Goal: Information Seeking & Learning: Learn about a topic

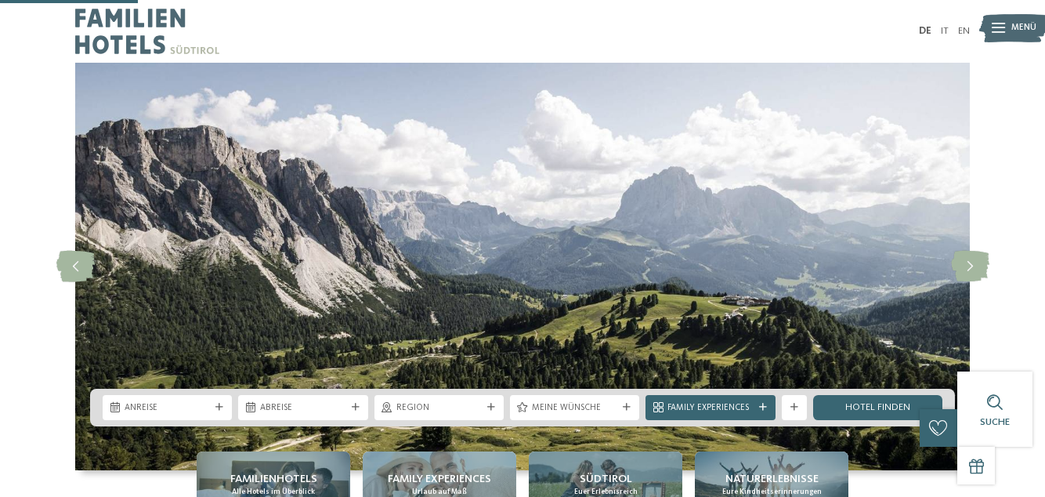
click at [285, 487] on span "Alle Hotels im Überblick" at bounding box center [273, 492] width 83 height 10
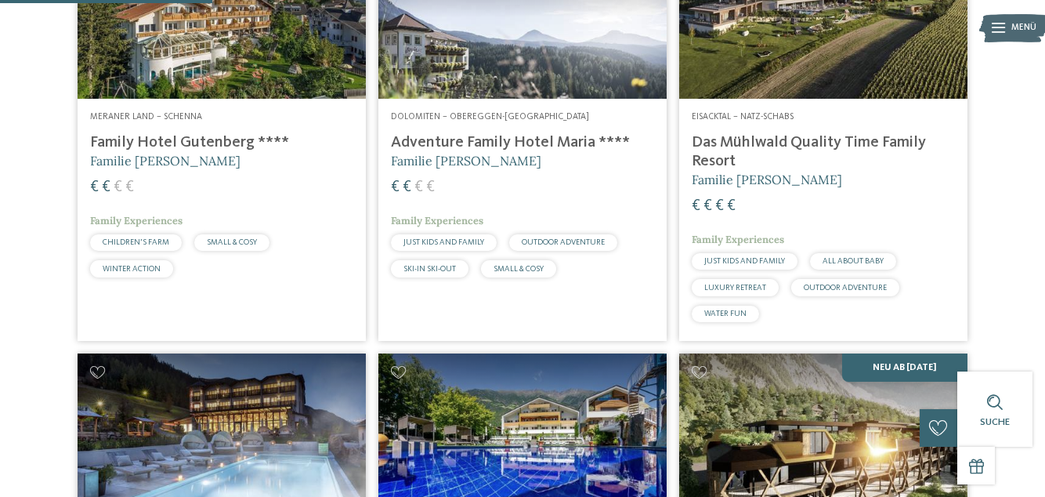
scroll to position [848, 0]
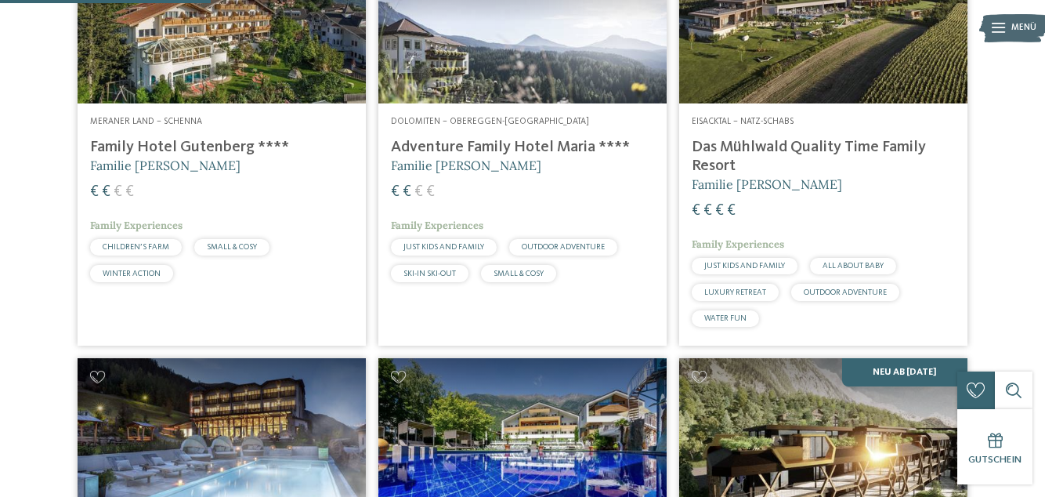
click at [792, 175] on h4 "Das Mühlwald Quality Time Family Resort" at bounding box center [823, 157] width 263 height 38
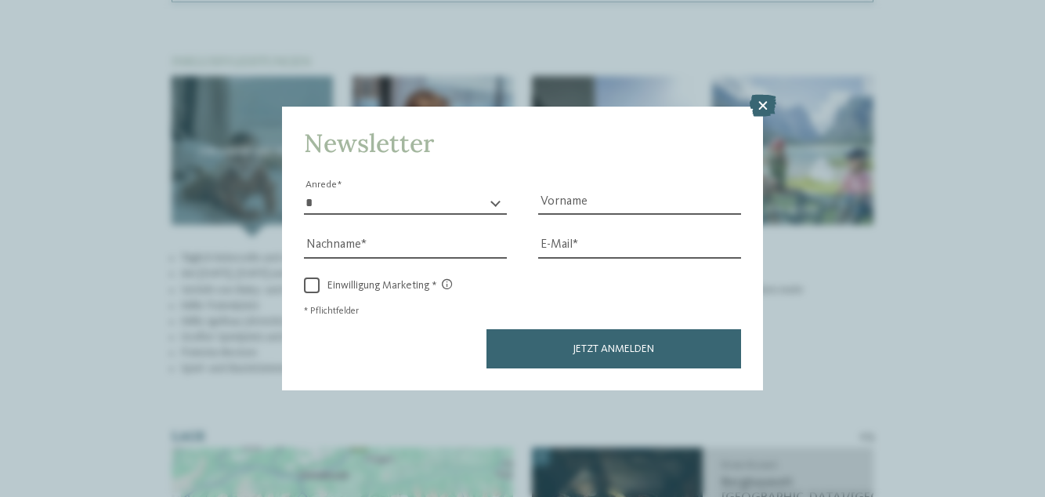
scroll to position [1955, 0]
